Goal: Navigation & Orientation: Find specific page/section

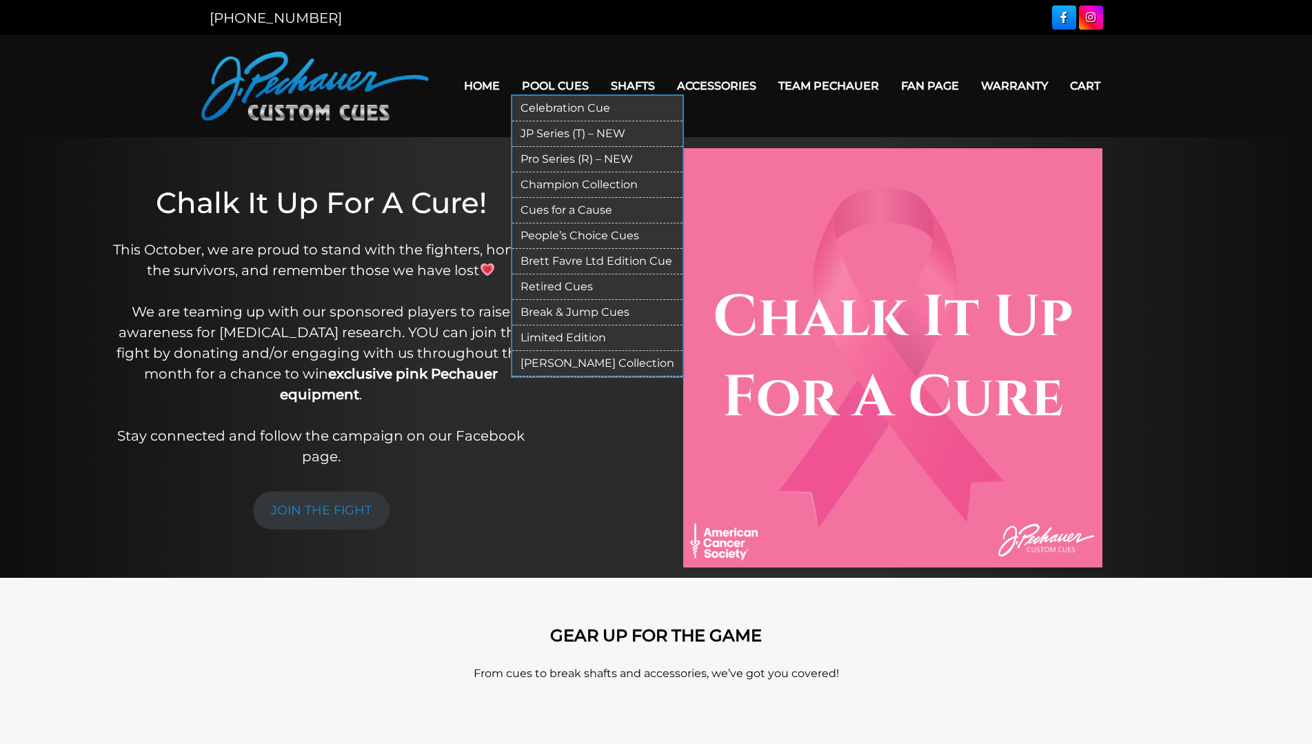
click at [566, 103] on link "Celebration Cue" at bounding box center [597, 109] width 170 height 26
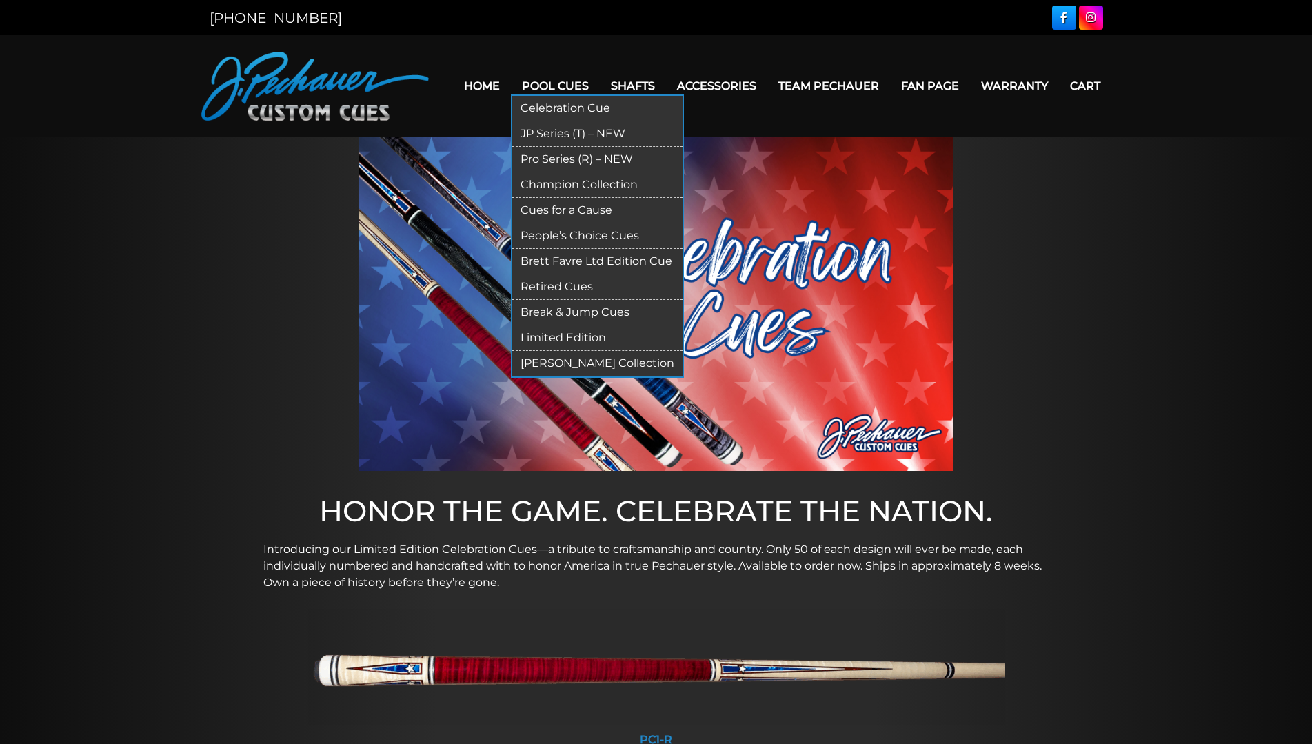
click at [574, 132] on link "JP Series (T) – NEW" at bounding box center [597, 134] width 170 height 26
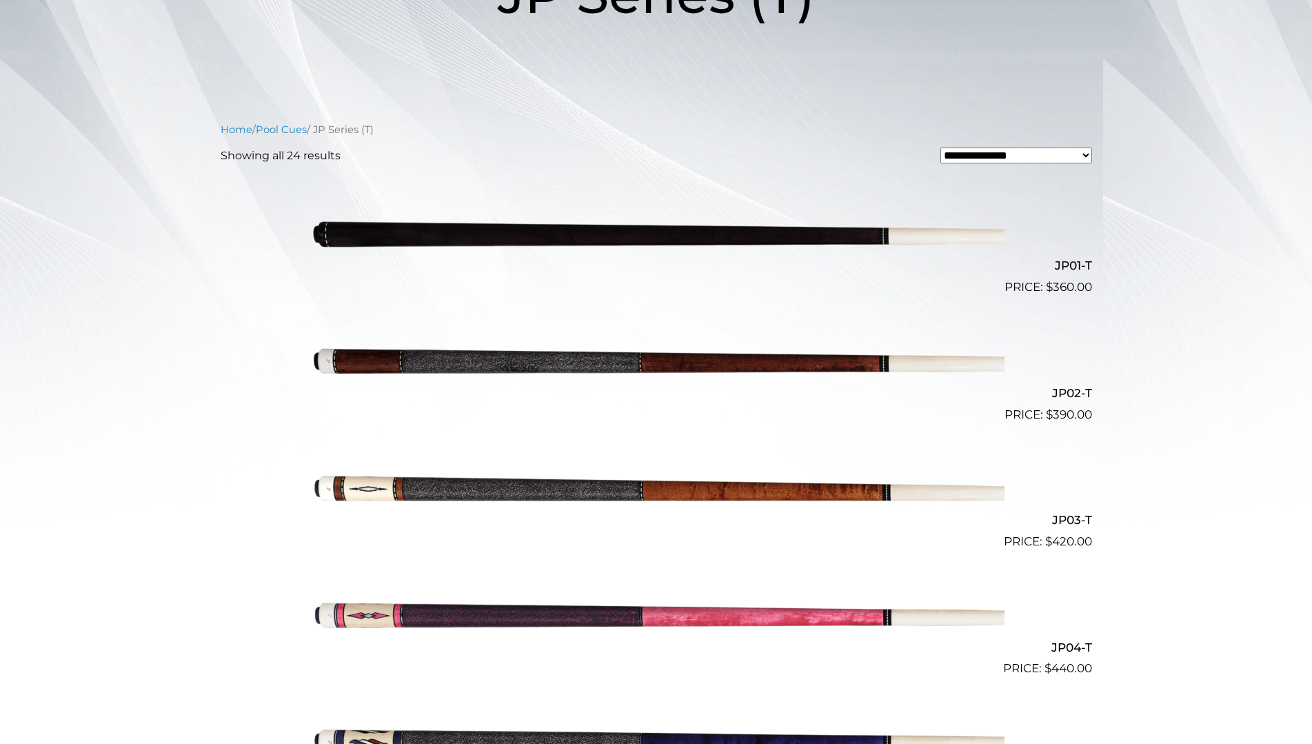
scroll to position [276, 0]
